Goal: Navigation & Orientation: Find specific page/section

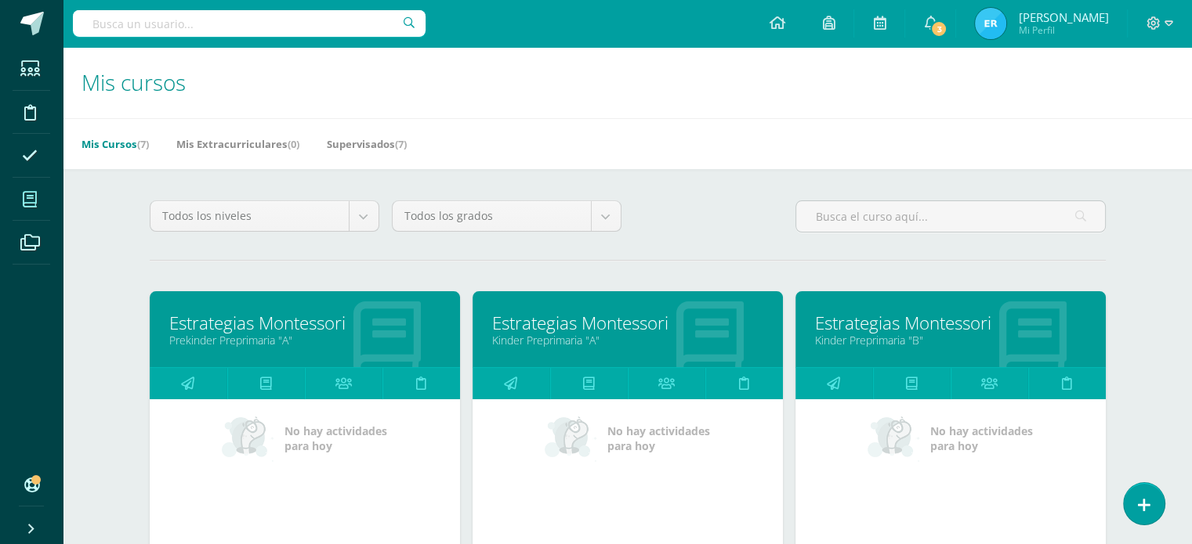
click at [378, 319] on link "Estrategias Montessori" at bounding box center [304, 323] width 271 height 24
